Goal: Transaction & Acquisition: Obtain resource

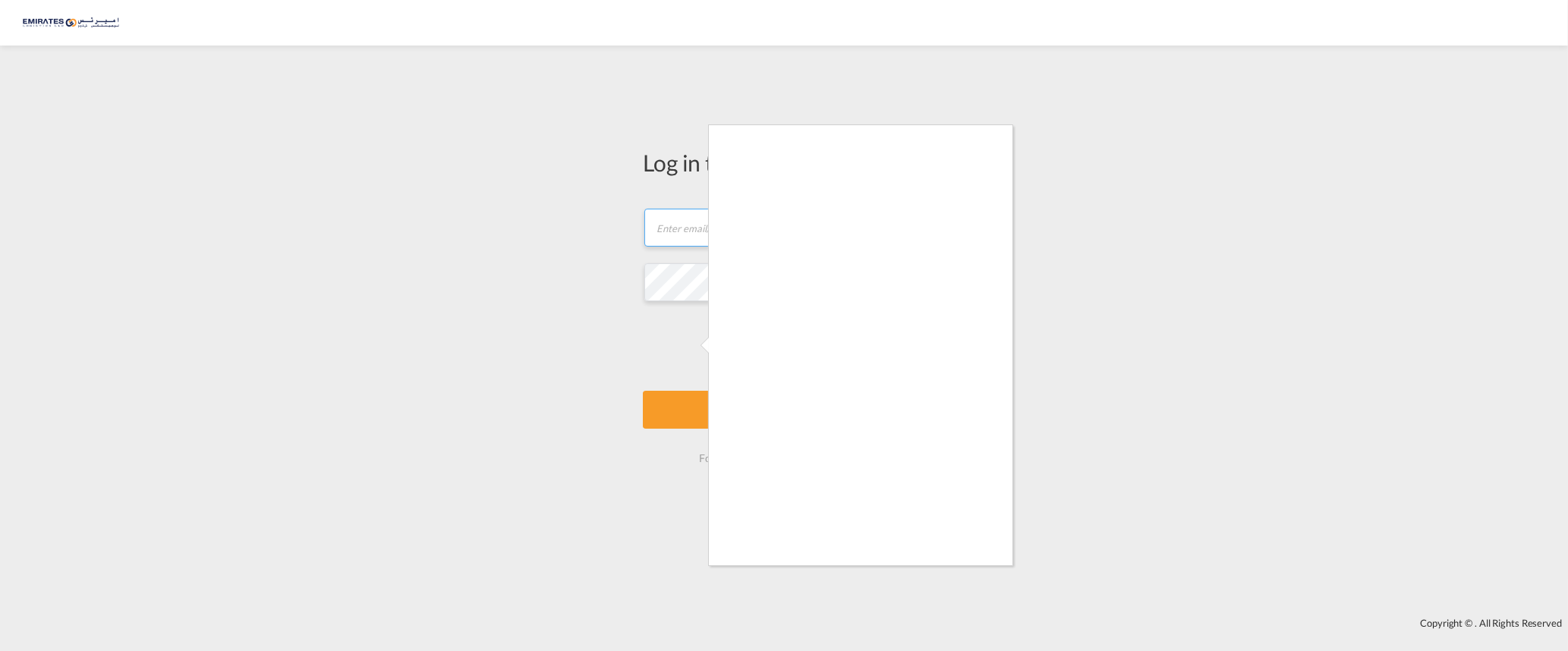
type input "[EMAIL_ADDRESS][DOMAIN_NAME]"
click at [704, 405] on div at bounding box center [784, 326] width 1568 height 651
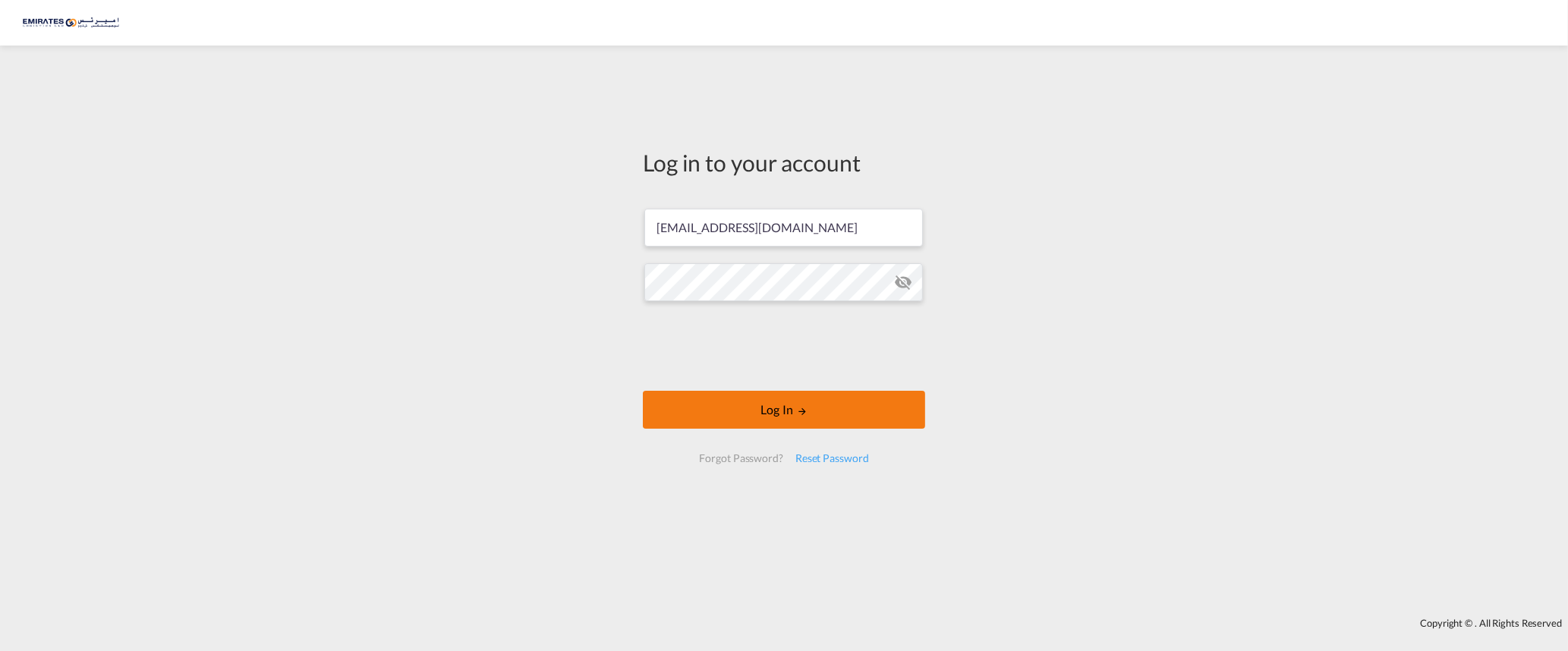
click at [761, 411] on button "Log In" at bounding box center [784, 410] width 283 height 38
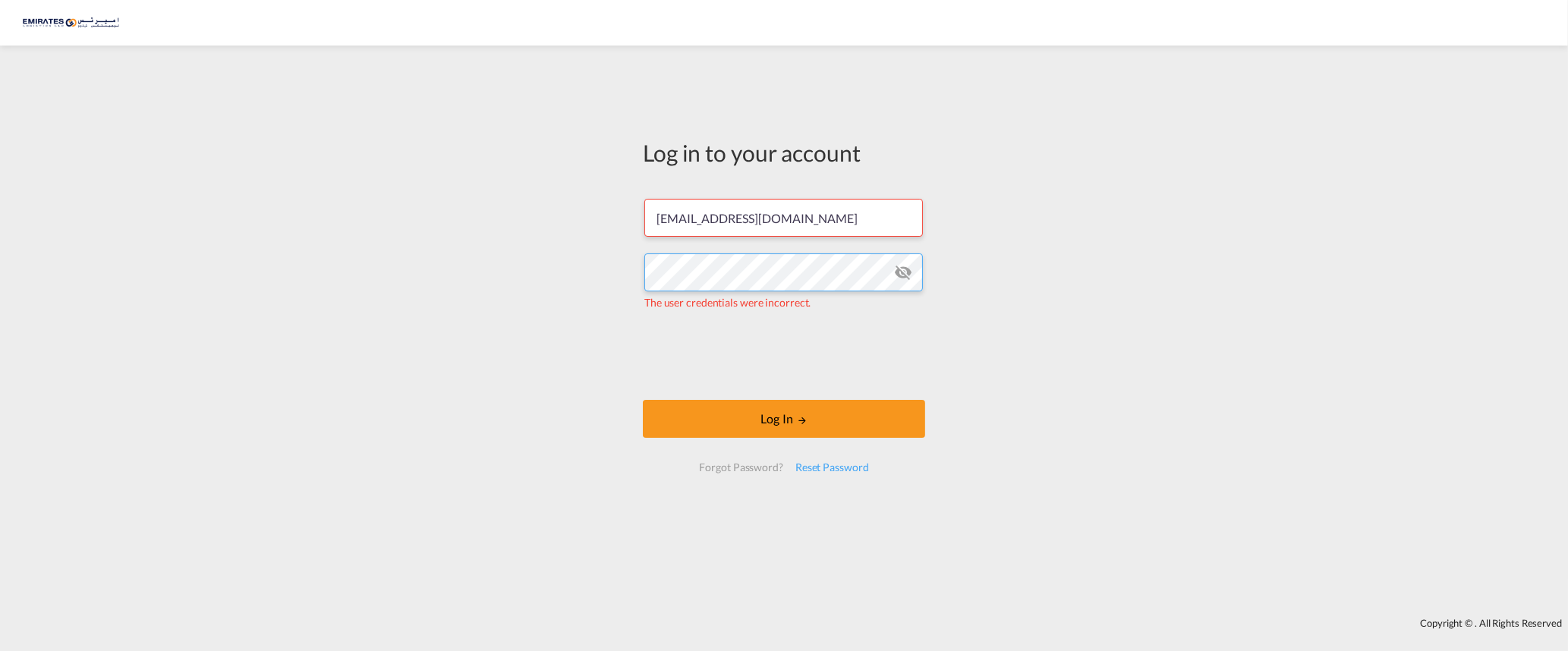
click at [636, 282] on div "Log in to your account [EMAIL_ADDRESS][DOMAIN_NAME] The user credentials were i…" at bounding box center [784, 312] width 306 height 518
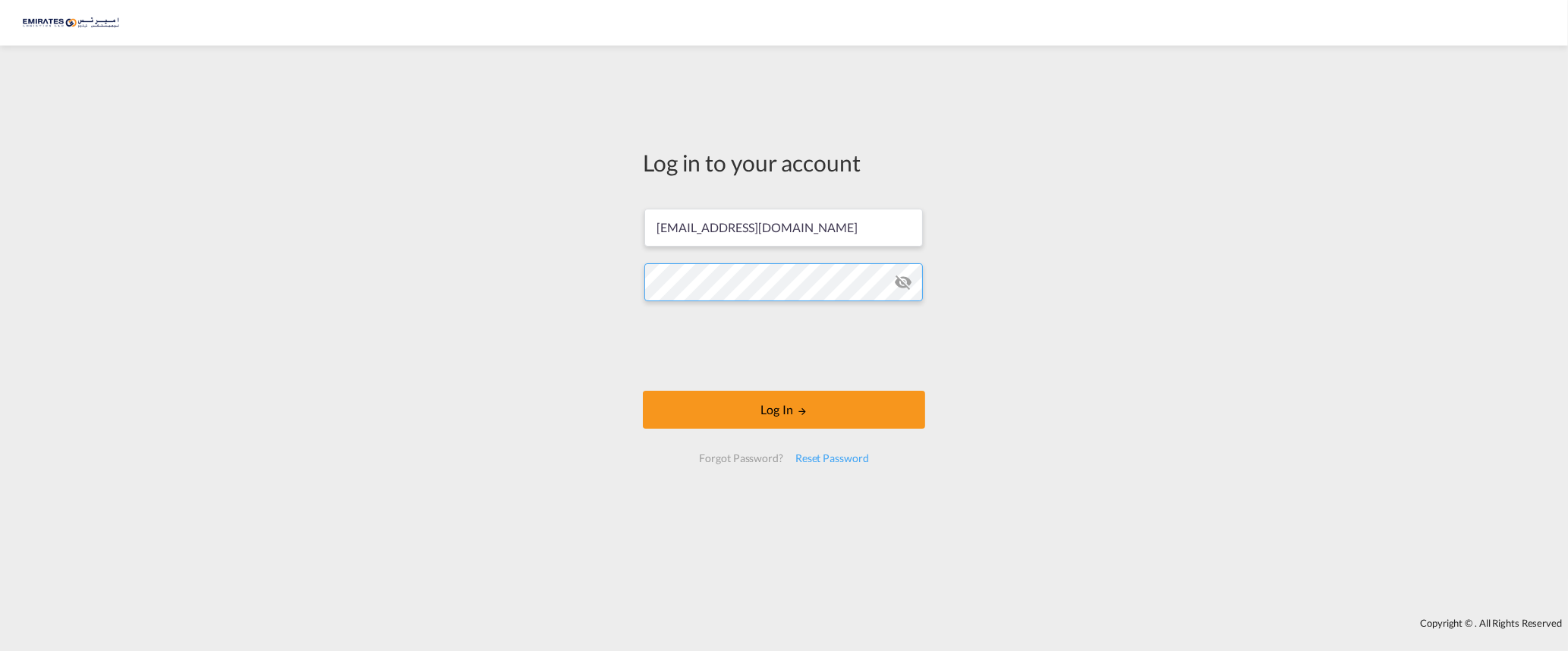
click at [643, 391] on button "Log In" at bounding box center [784, 410] width 283 height 38
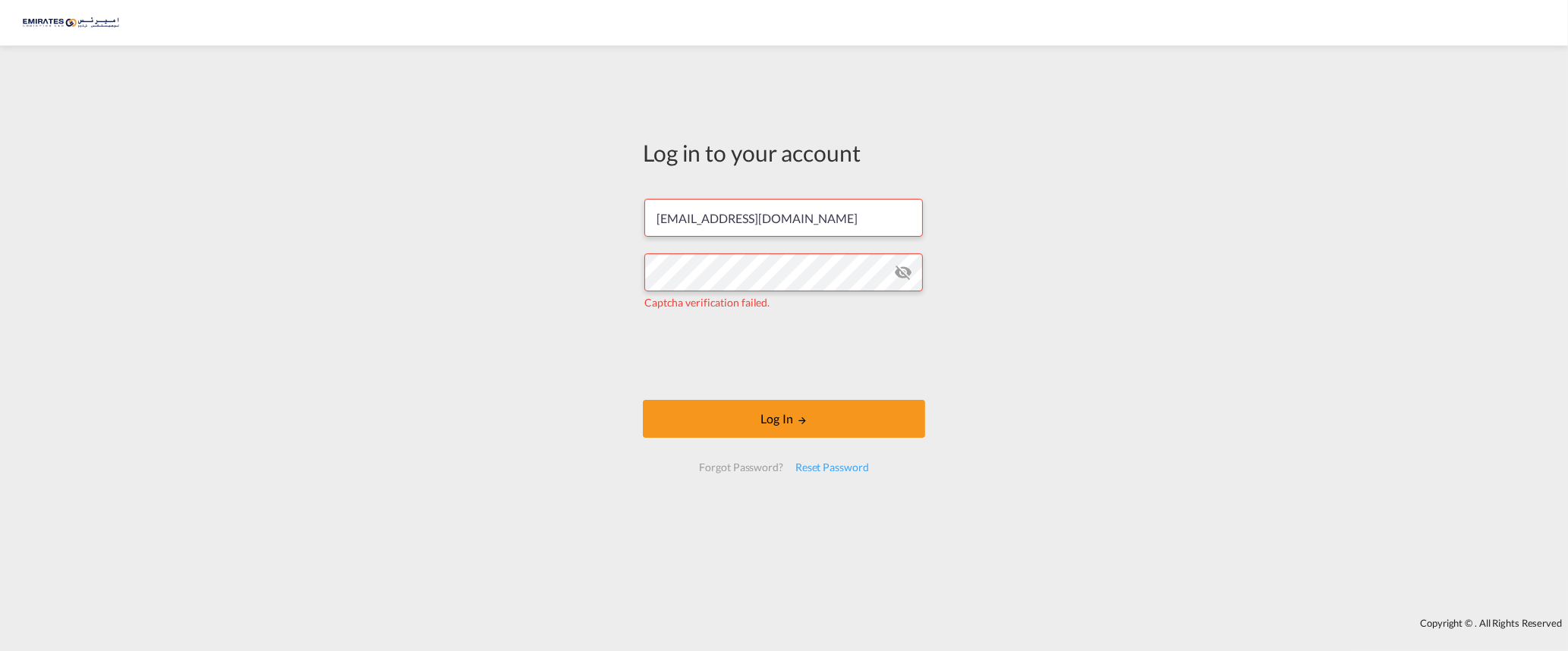
click at [572, 351] on div "Log in to your account [EMAIL_ADDRESS][DOMAIN_NAME] Captcha verification failed…" at bounding box center [784, 331] width 1568 height 557
click at [906, 273] on md-icon "icon-eye-off" at bounding box center [903, 273] width 18 height 18
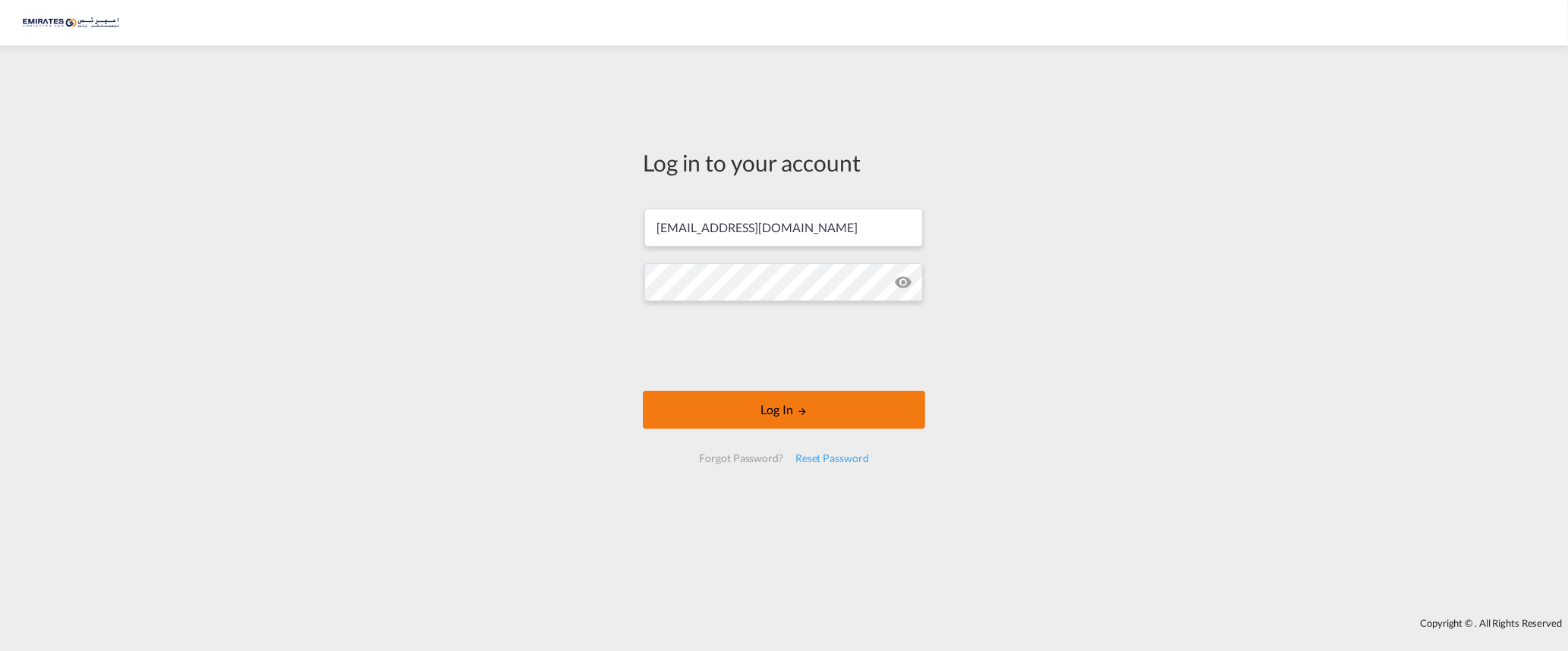
click at [769, 400] on button "Log In" at bounding box center [784, 410] width 283 height 38
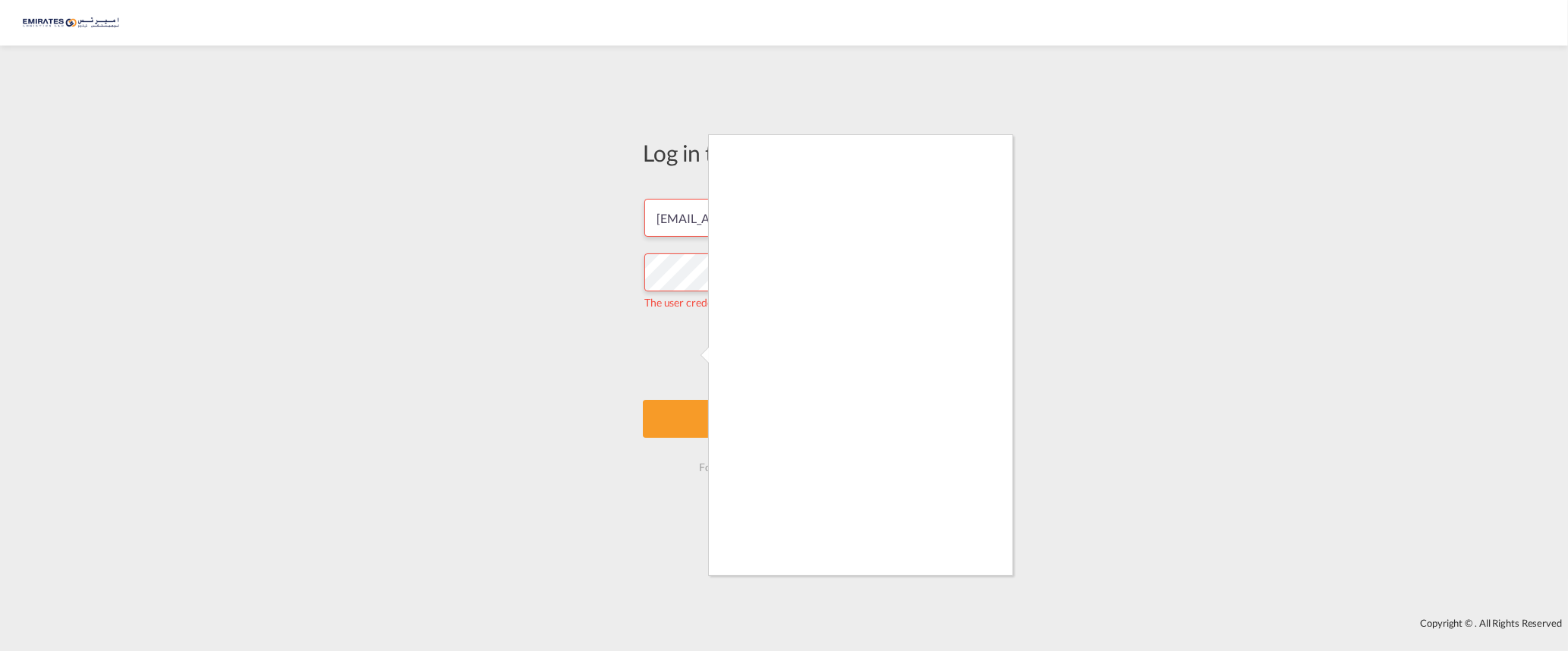
click at [649, 320] on div at bounding box center [784, 326] width 1568 height 651
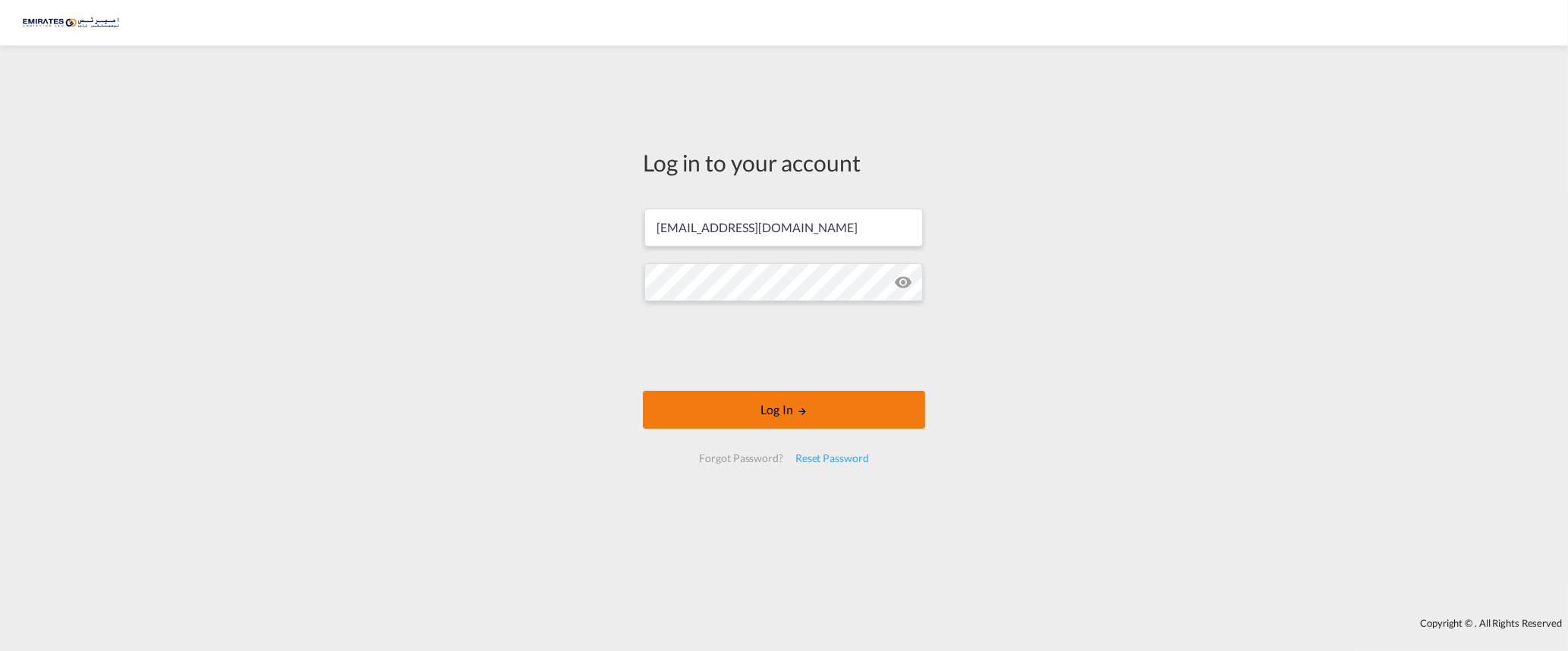
click at [686, 400] on button "Log In" at bounding box center [784, 410] width 283 height 38
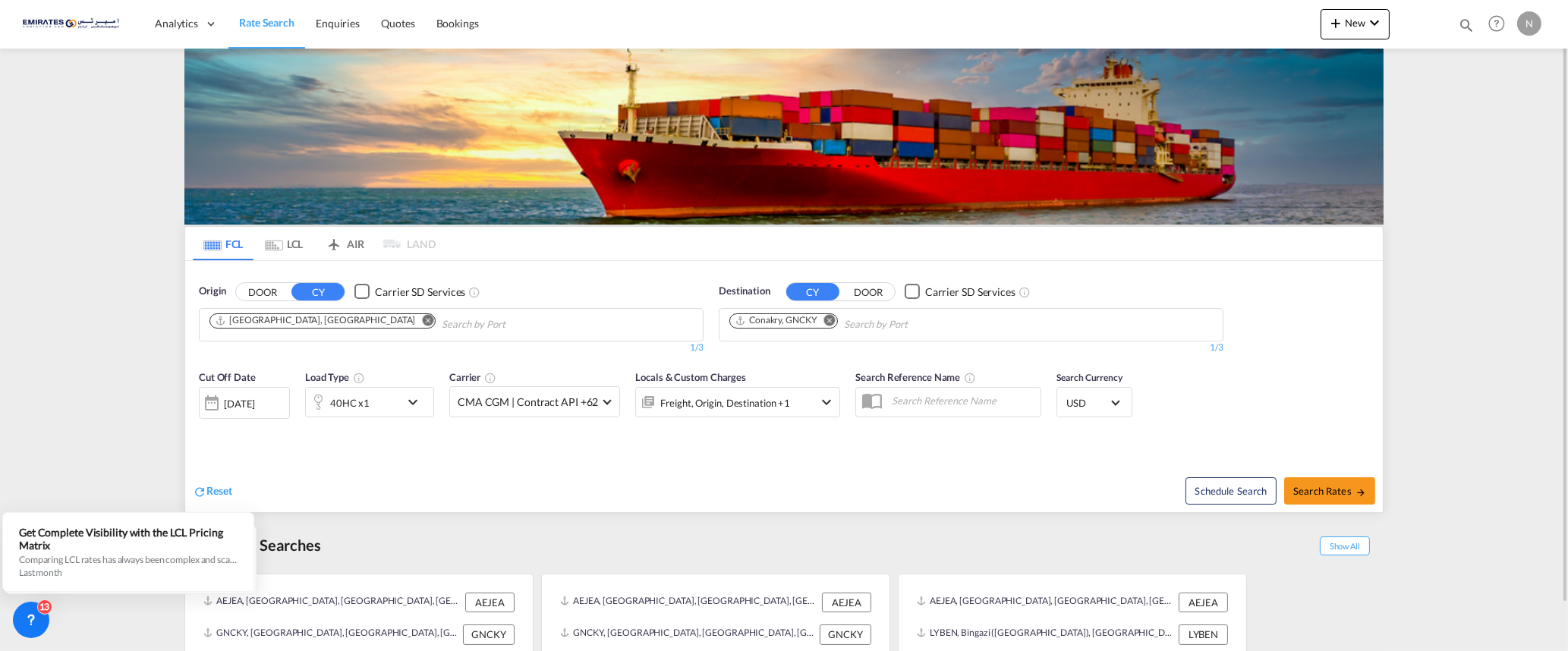
click at [834, 322] on md-icon "Remove" at bounding box center [830, 320] width 11 height 11
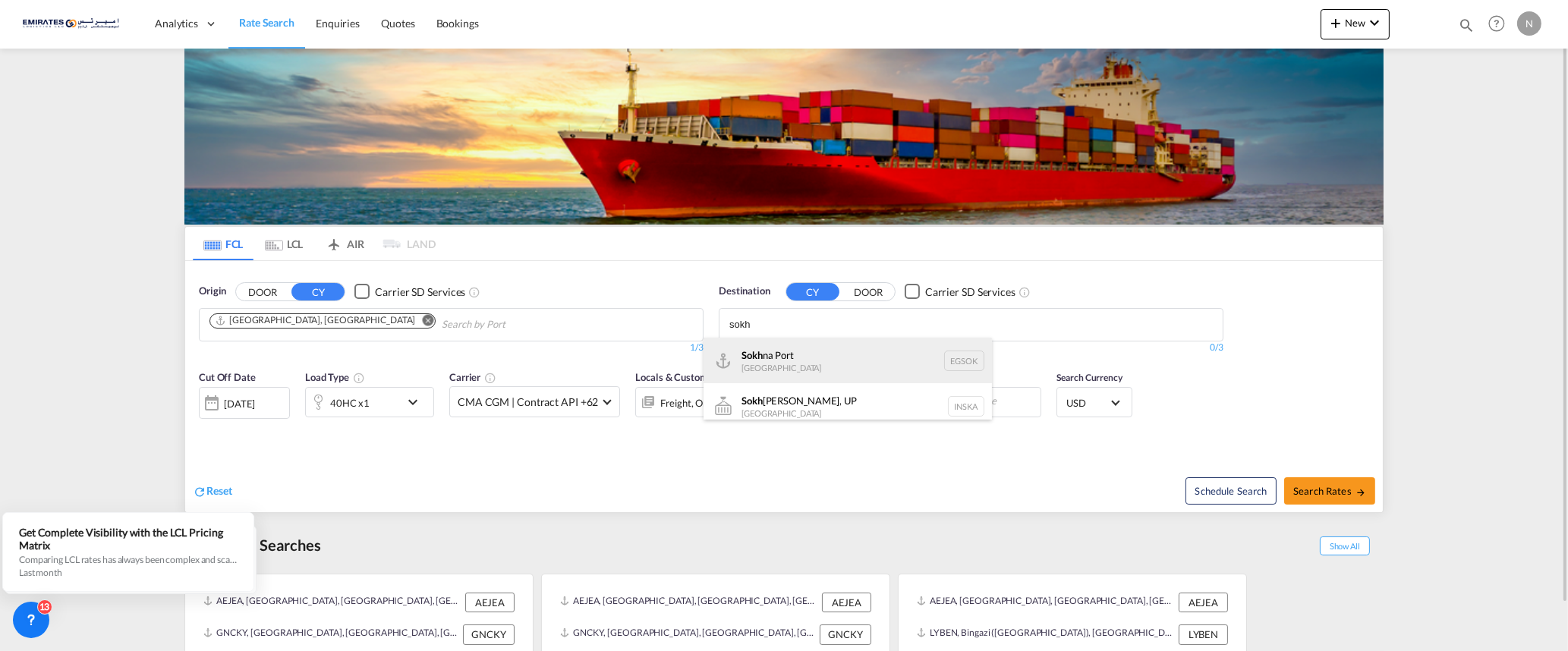
type input "sokh"
drag, startPoint x: 777, startPoint y: 353, endPoint x: 856, endPoint y: 387, distance: 86.0
click at [780, 352] on div "Sokh na [GEOGRAPHIC_DATA] [GEOGRAPHIC_DATA]" at bounding box center [848, 360] width 288 height 46
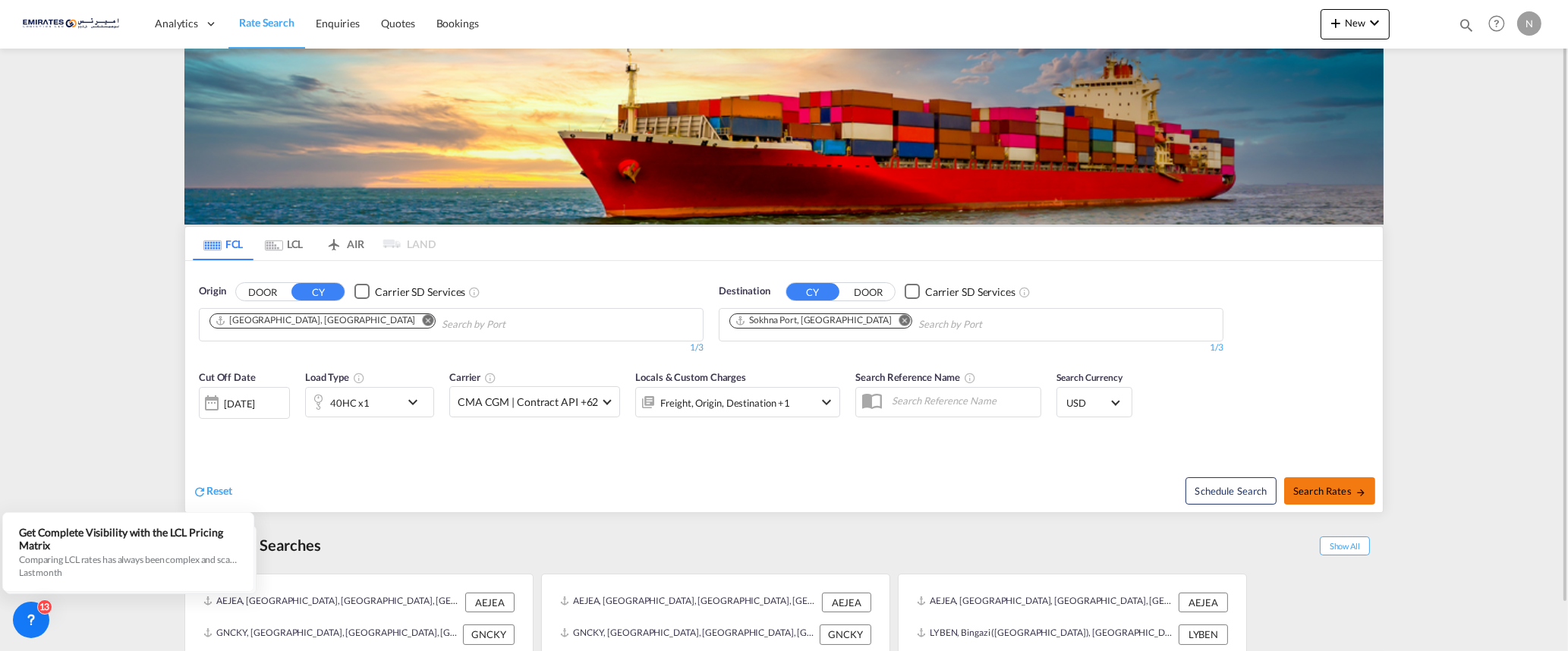
click at [1297, 491] on span "Search Rates" at bounding box center [1330, 491] width 73 height 12
type input "AEJEA to [GEOGRAPHIC_DATA] / [DATE]"
